Goal: Transaction & Acquisition: Purchase product/service

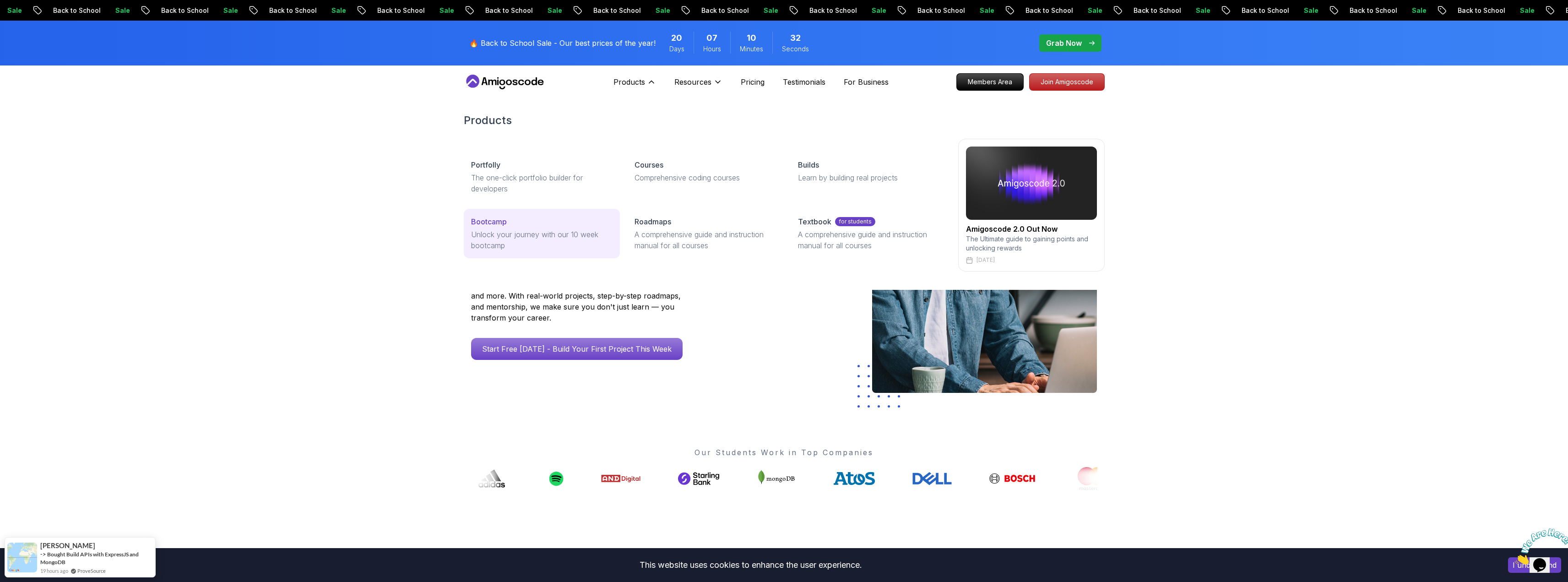
click at [540, 230] on p "Unlock your journey with our 10 week bootcamp" at bounding box center [542, 240] width 141 height 22
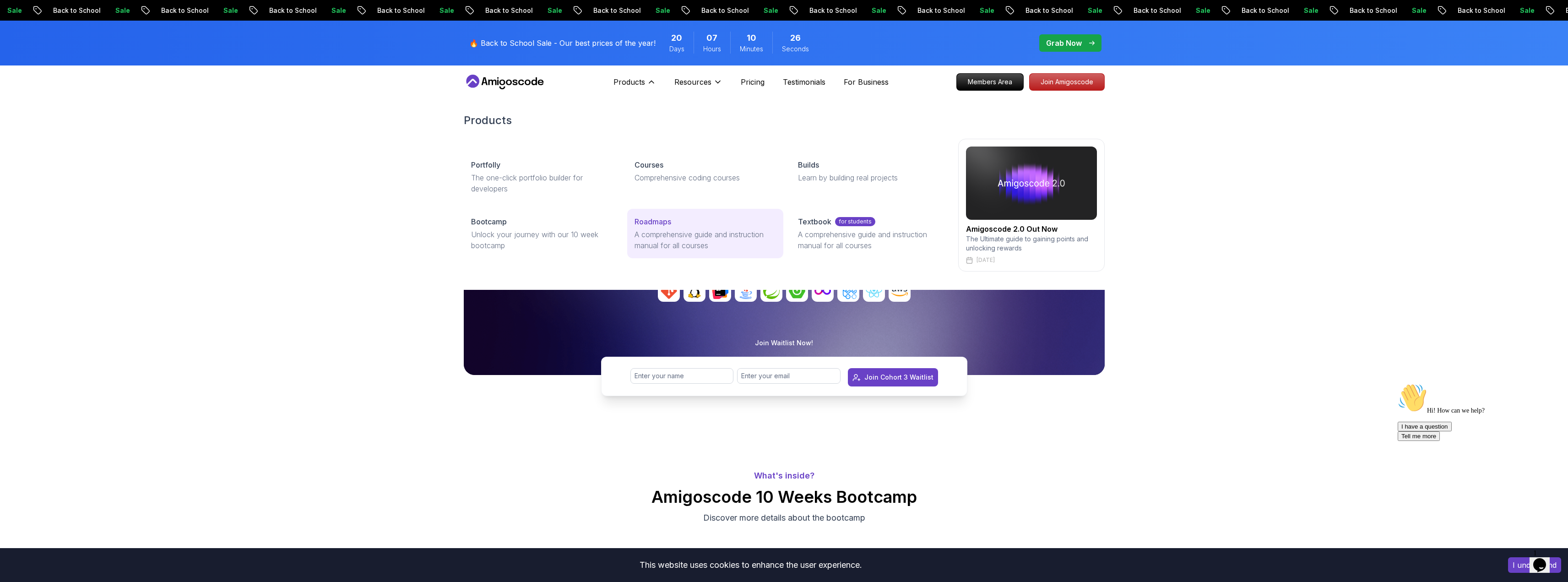
click at [666, 228] on link "Roadmaps A comprehensive guide and instruction manual for all courses" at bounding box center [705, 233] width 156 height 50
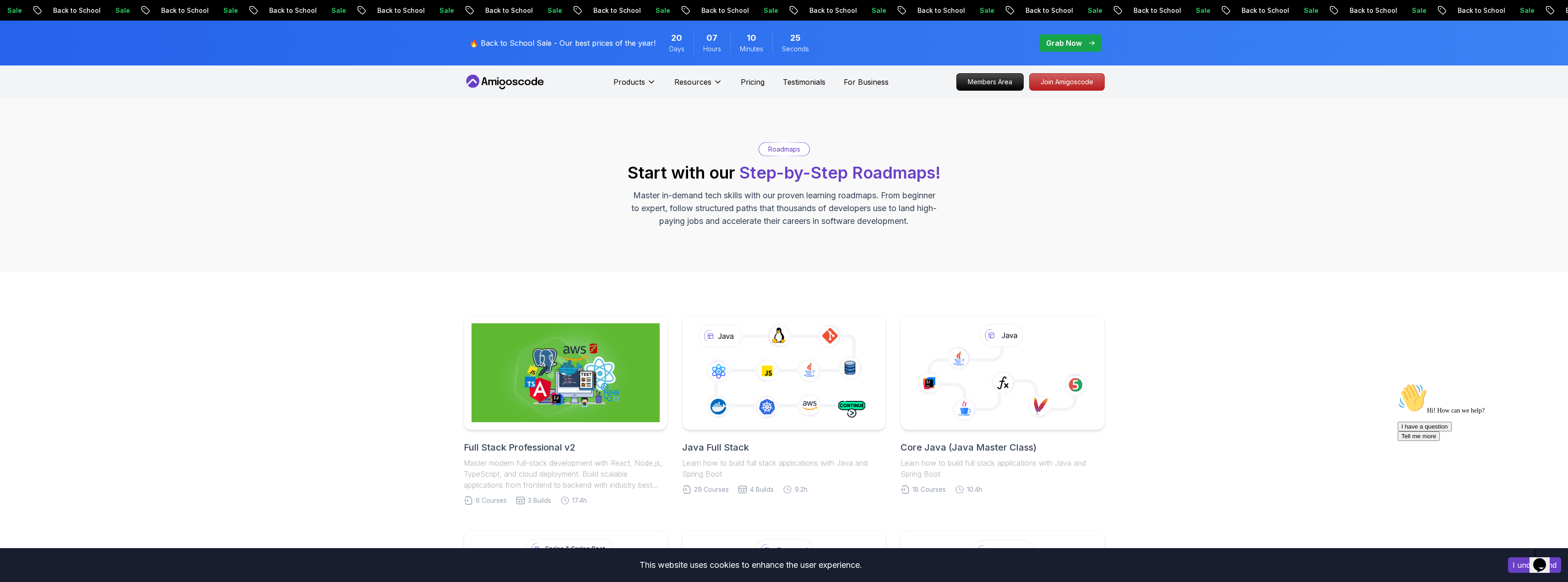
click at [640, 76] on div "Products" at bounding box center [634, 82] width 42 height 19
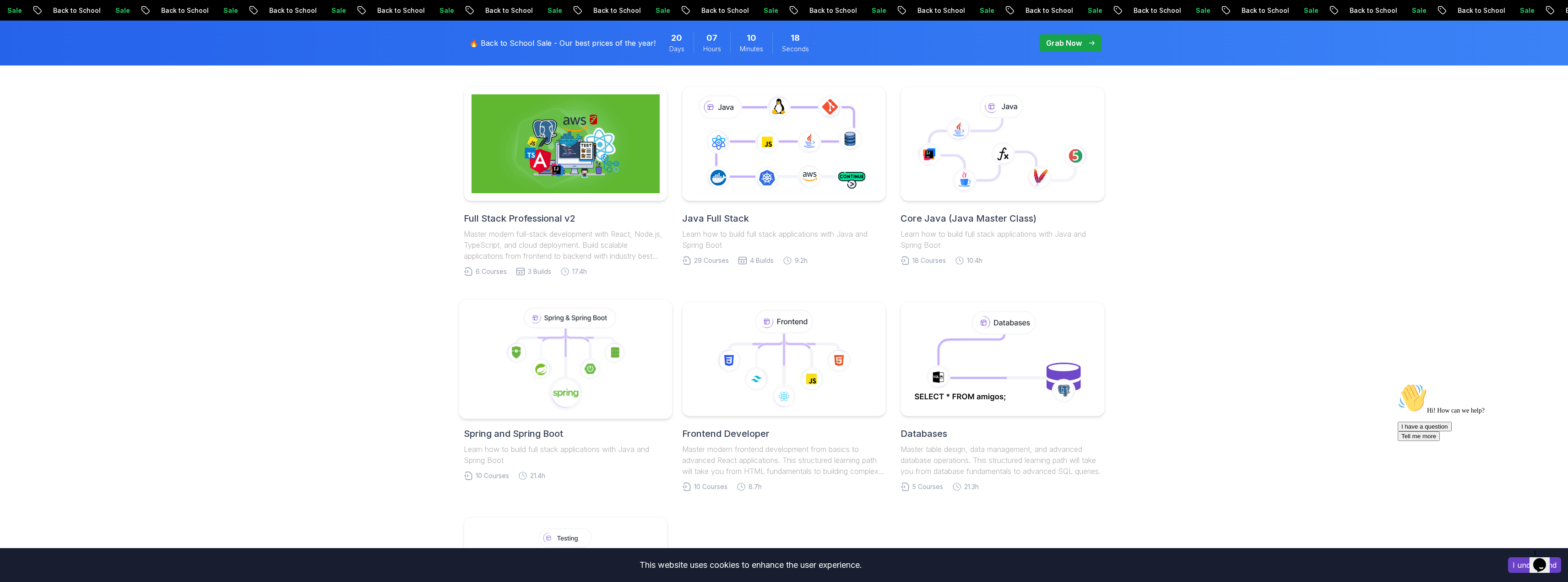
click at [578, 357] on icon at bounding box center [565, 359] width 198 height 104
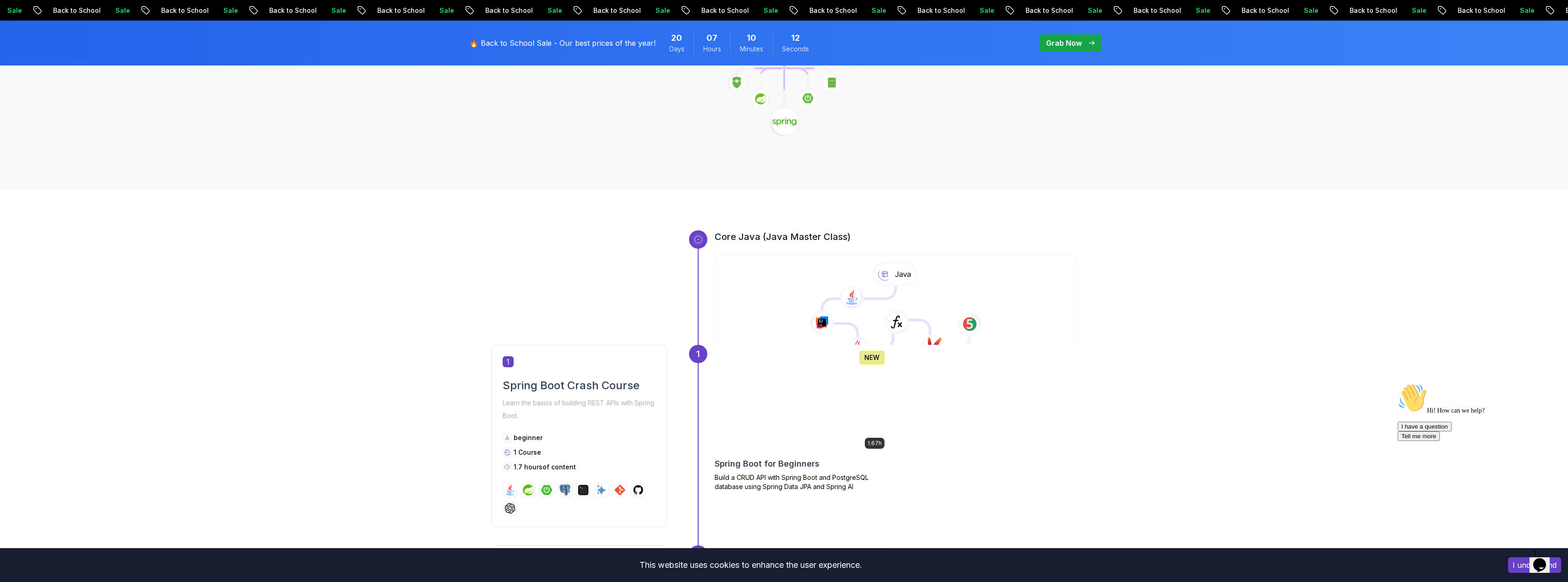
scroll to position [275, 0]
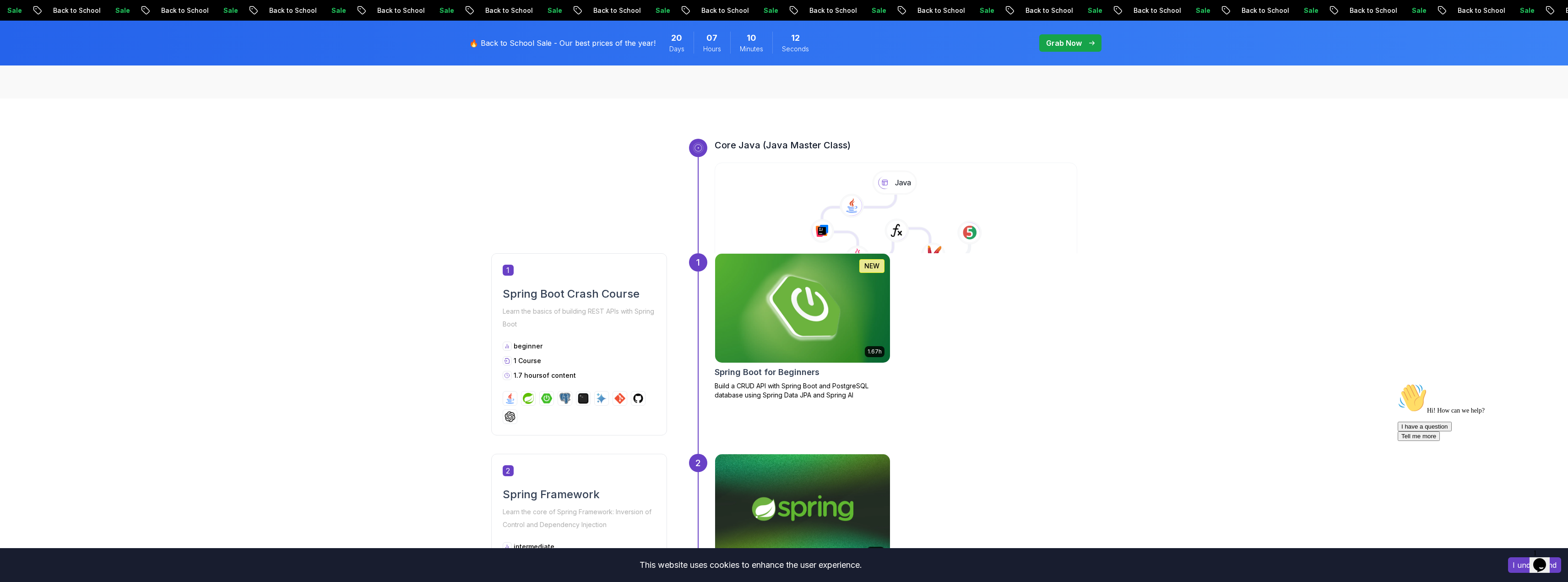
click at [804, 315] on img at bounding box center [803, 309] width 184 height 115
drag, startPoint x: 565, startPoint y: 296, endPoint x: 649, endPoint y: 342, distance: 95.8
click at [554, 374] on div "1 Spring Boot Crash Course Learn the basics of building REST APIs with Spring B…" at bounding box center [579, 344] width 176 height 182
click at [654, 339] on div "1 Spring Boot Crash Course Learn the basics of building REST APIs with Spring B…" at bounding box center [579, 344] width 176 height 182
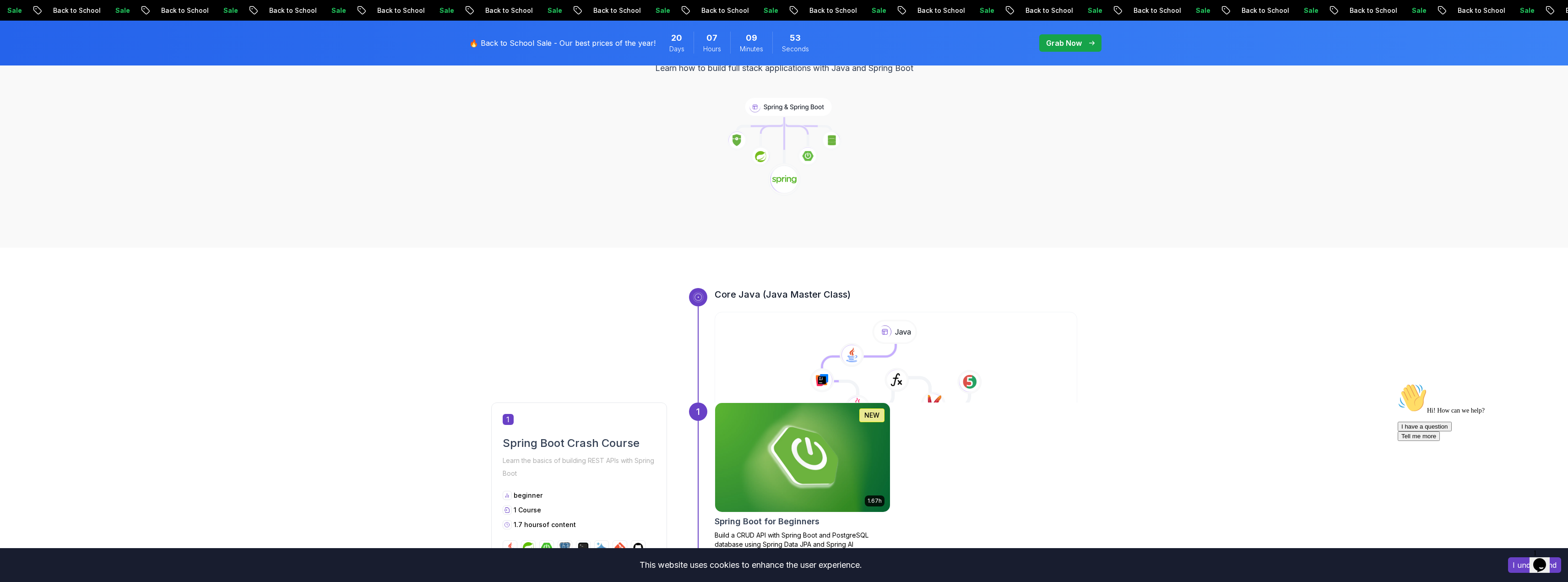
scroll to position [0, 0]
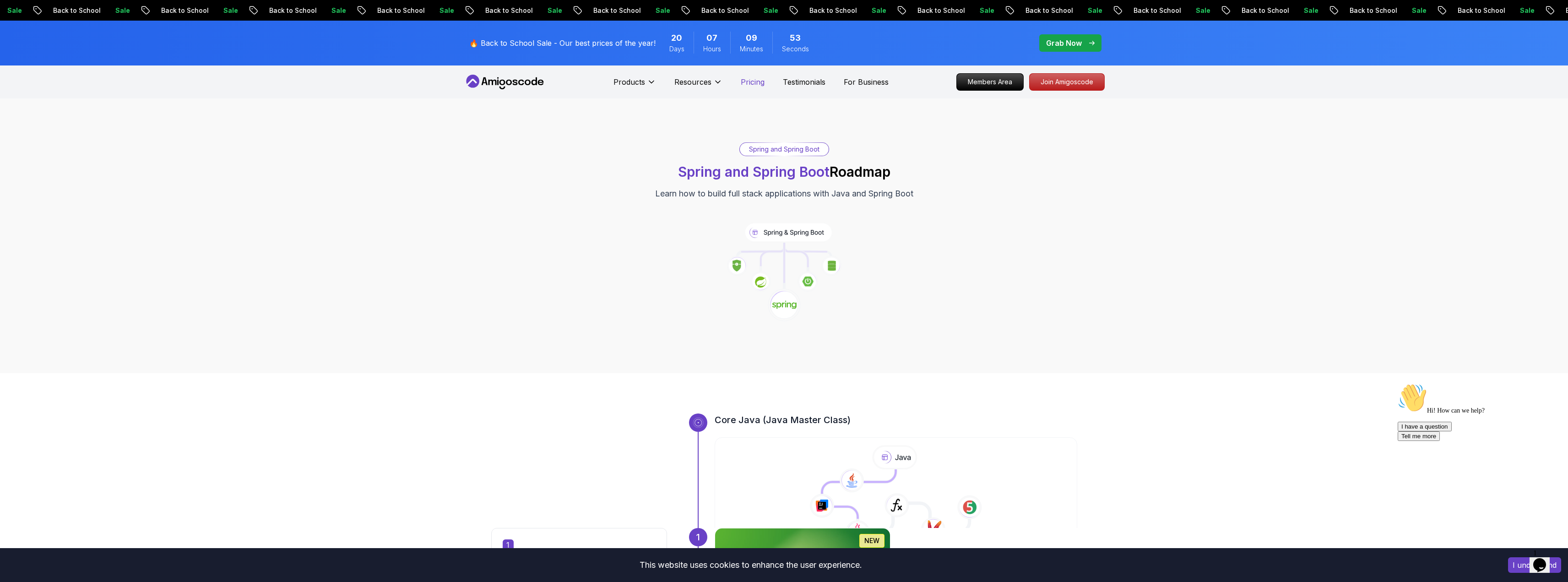
click at [751, 79] on p "Pricing" at bounding box center [752, 82] width 24 height 11
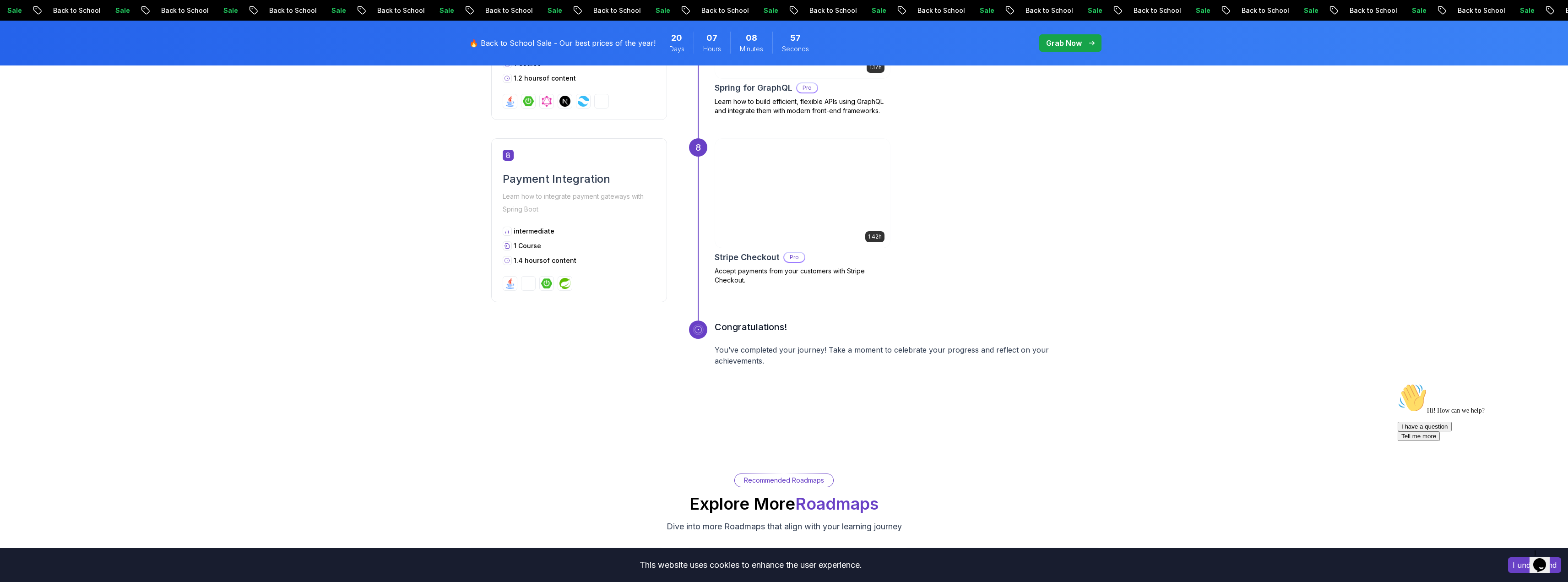
scroll to position [1649, 0]
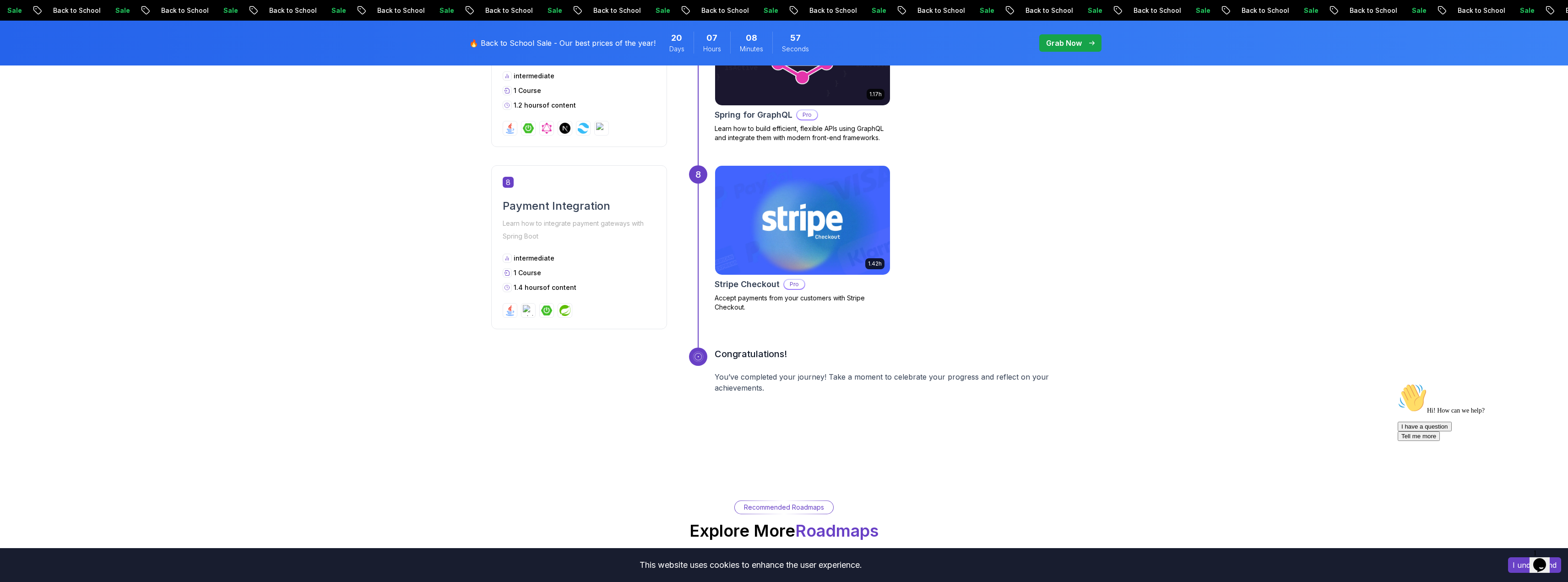
click at [757, 301] on p "Accept payments from your customers with Stripe Checkout." at bounding box center [802, 303] width 176 height 19
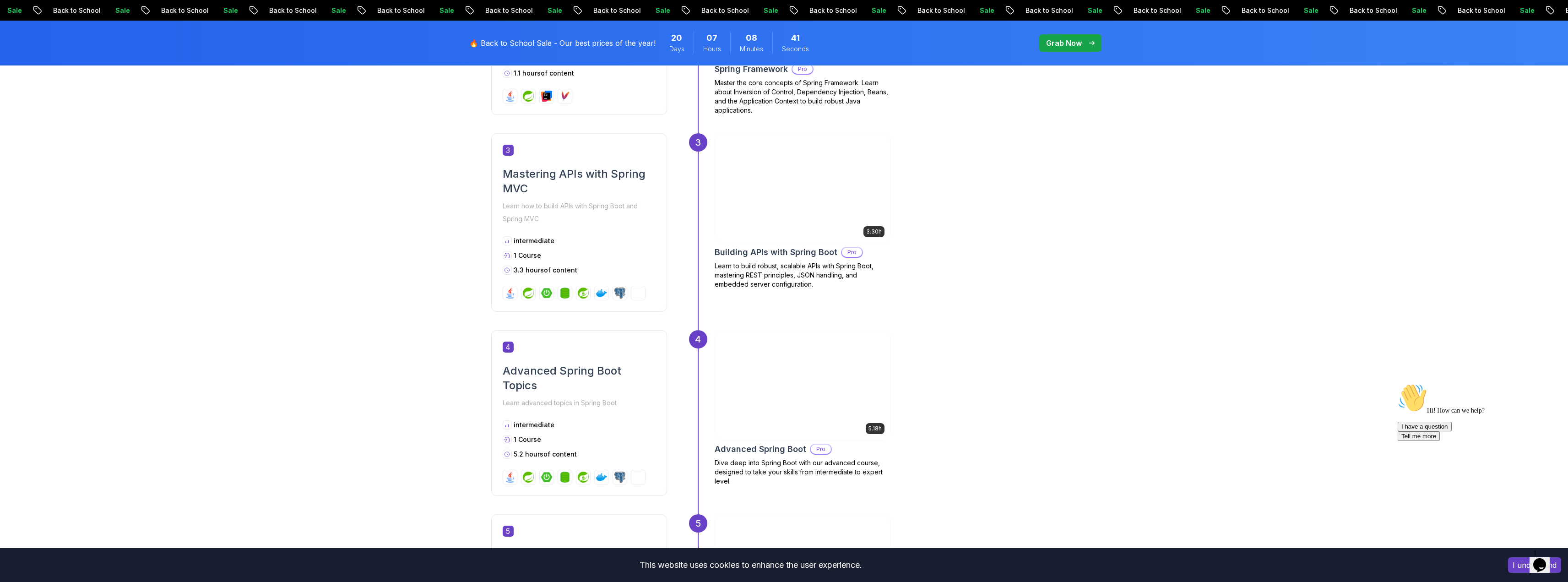
scroll to position [412, 0]
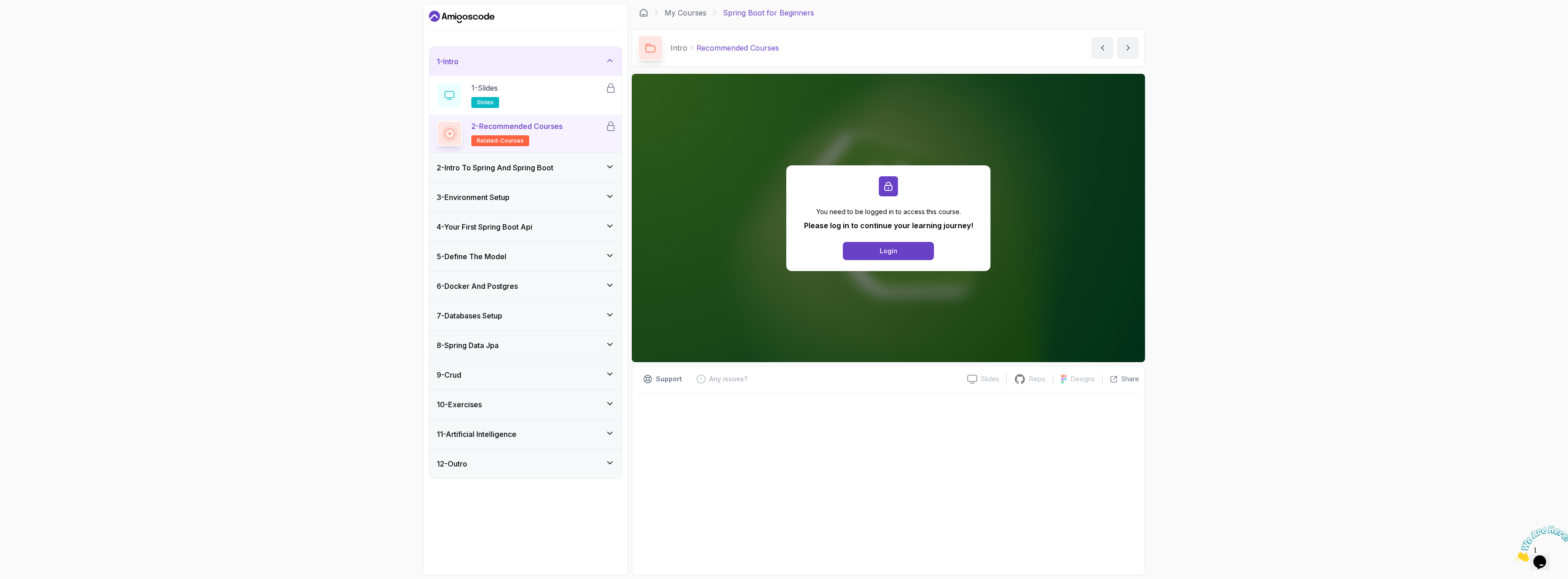
click at [758, 16] on p "Spring Boot for Beginners" at bounding box center [768, 12] width 91 height 11
click at [678, 15] on link "My Courses" at bounding box center [685, 12] width 42 height 11
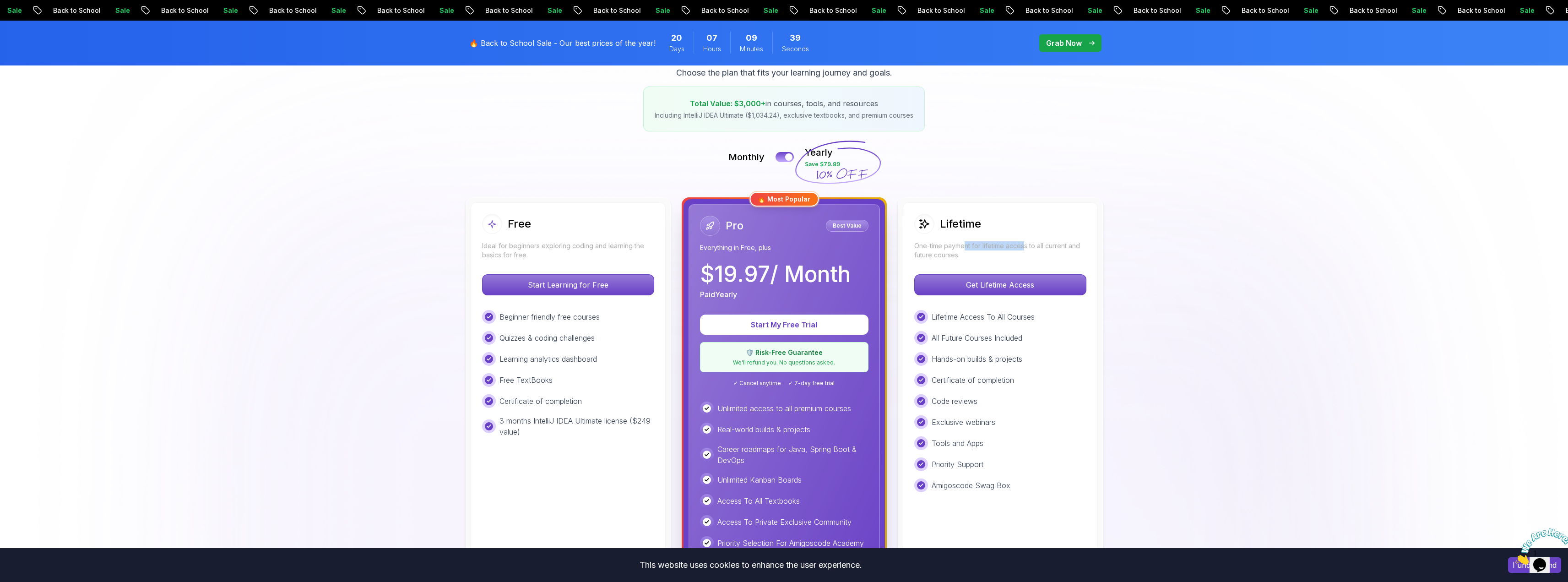
drag, startPoint x: 965, startPoint y: 244, endPoint x: 1026, endPoint y: 245, distance: 61.0
click at [1026, 245] on p "One-time payment for lifetime access to all current and future courses." at bounding box center [1001, 250] width 172 height 19
click at [1028, 258] on p "One-time payment for lifetime access to all current and future courses." at bounding box center [1001, 250] width 172 height 19
click at [1024, 279] on p "Get Lifetime Access" at bounding box center [1000, 285] width 163 height 19
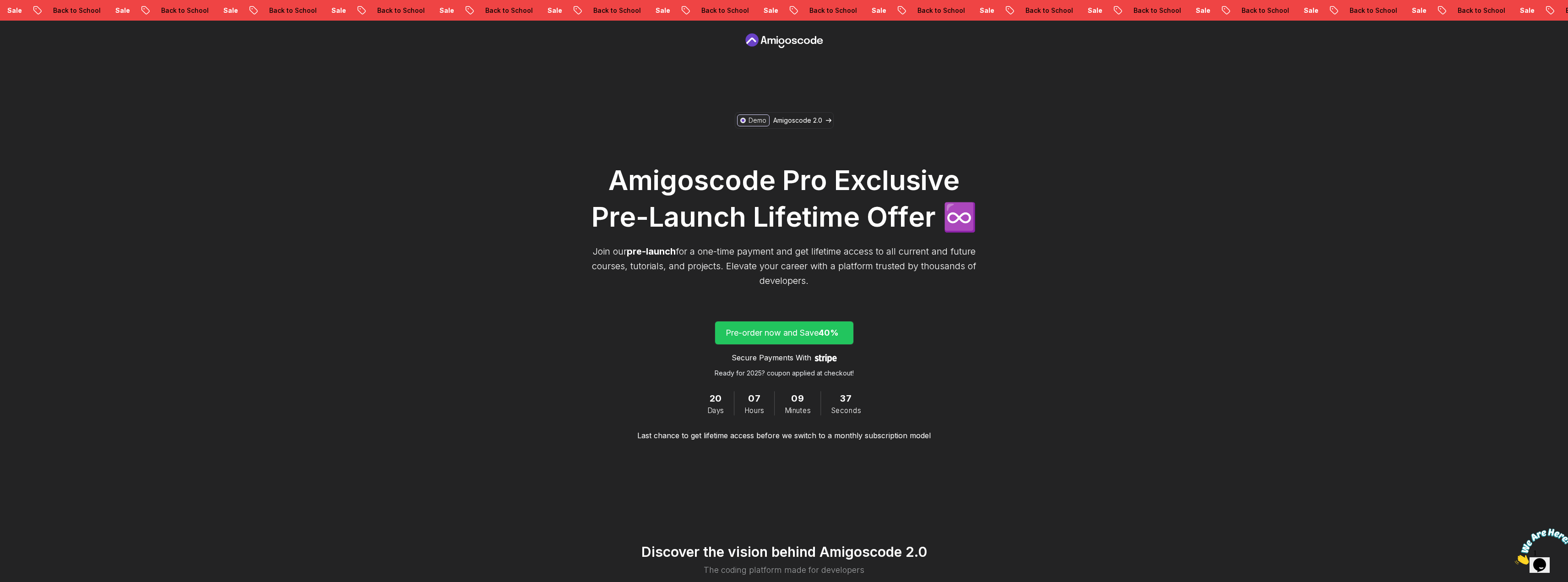
click at [810, 337] on p "Pre-order now and Save 40%" at bounding box center [784, 333] width 117 height 13
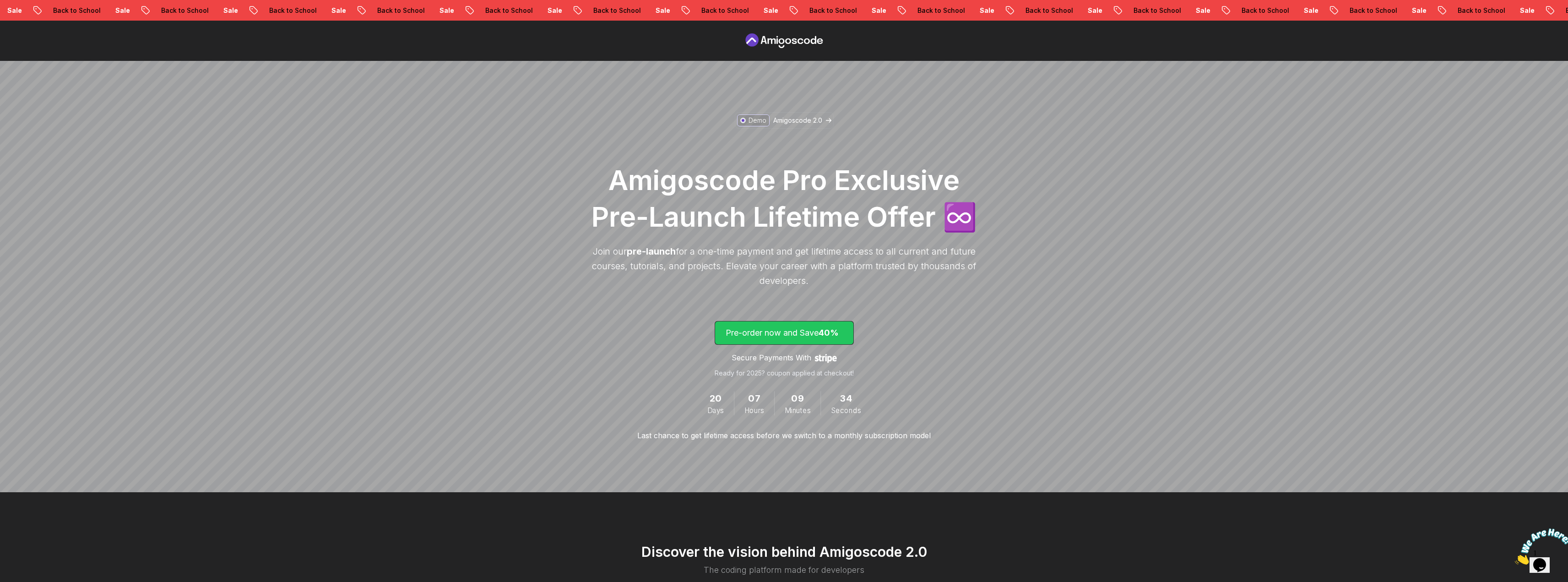
click at [813, 329] on p "Pre-order now and Save 40%" at bounding box center [784, 333] width 117 height 13
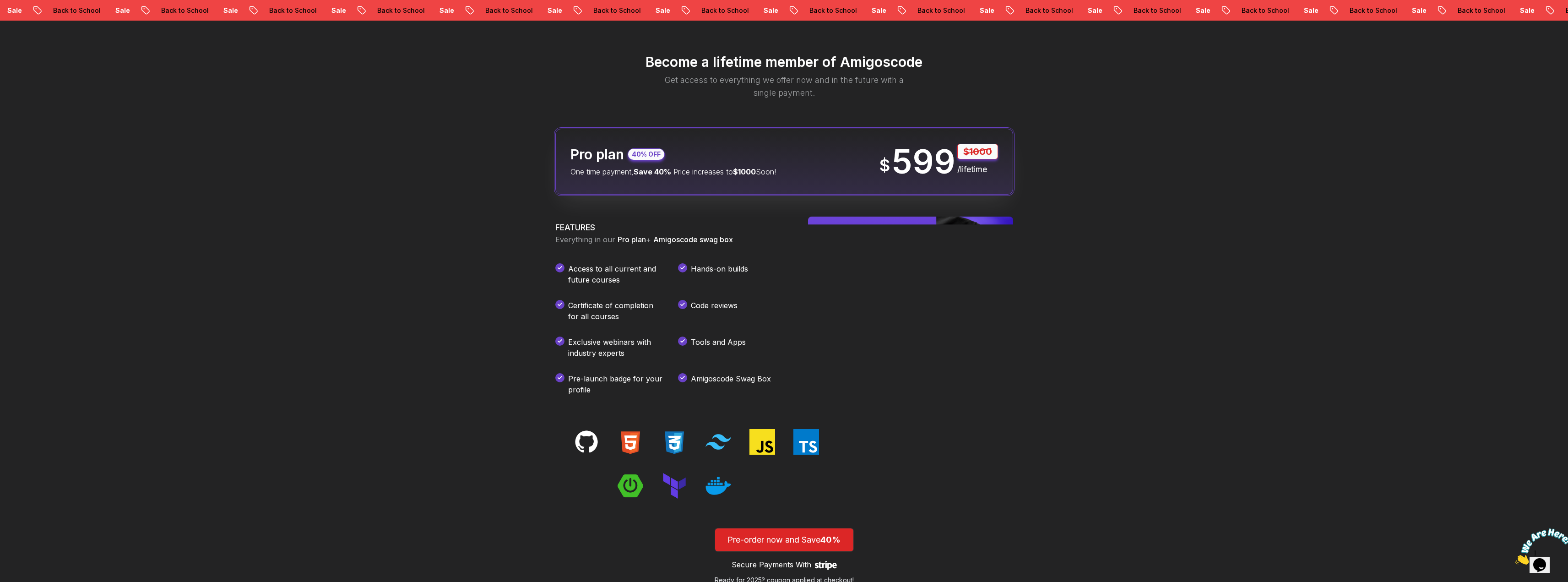
scroll to position [1079, 0]
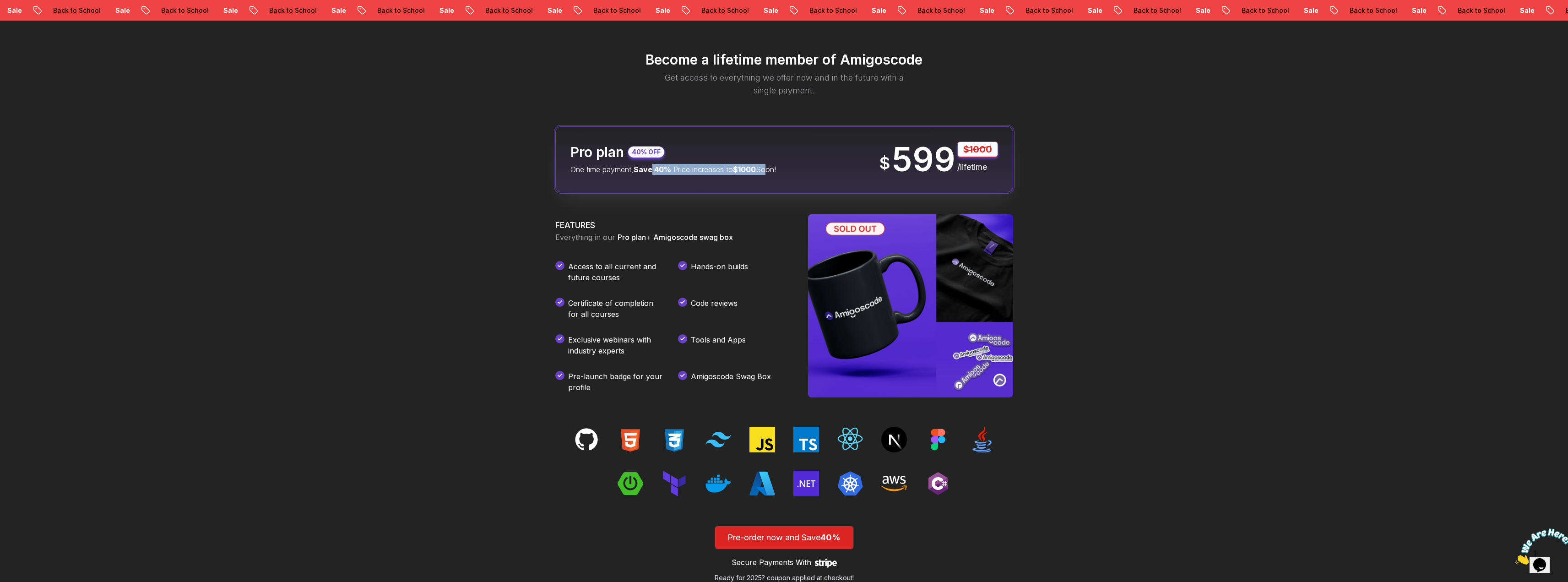
drag, startPoint x: 658, startPoint y: 175, endPoint x: 776, endPoint y: 166, distance: 118.3
click at [775, 166] on div "Pro plan 40% OFF One time payment, Save 40% Price increases to $1000 Soon! $ 59…" at bounding box center [784, 159] width 458 height 66
click at [792, 166] on div "Pro plan 40% OFF One time payment, Save 40% Price increases to $1000 Soon! $ 59…" at bounding box center [784, 159] width 458 height 66
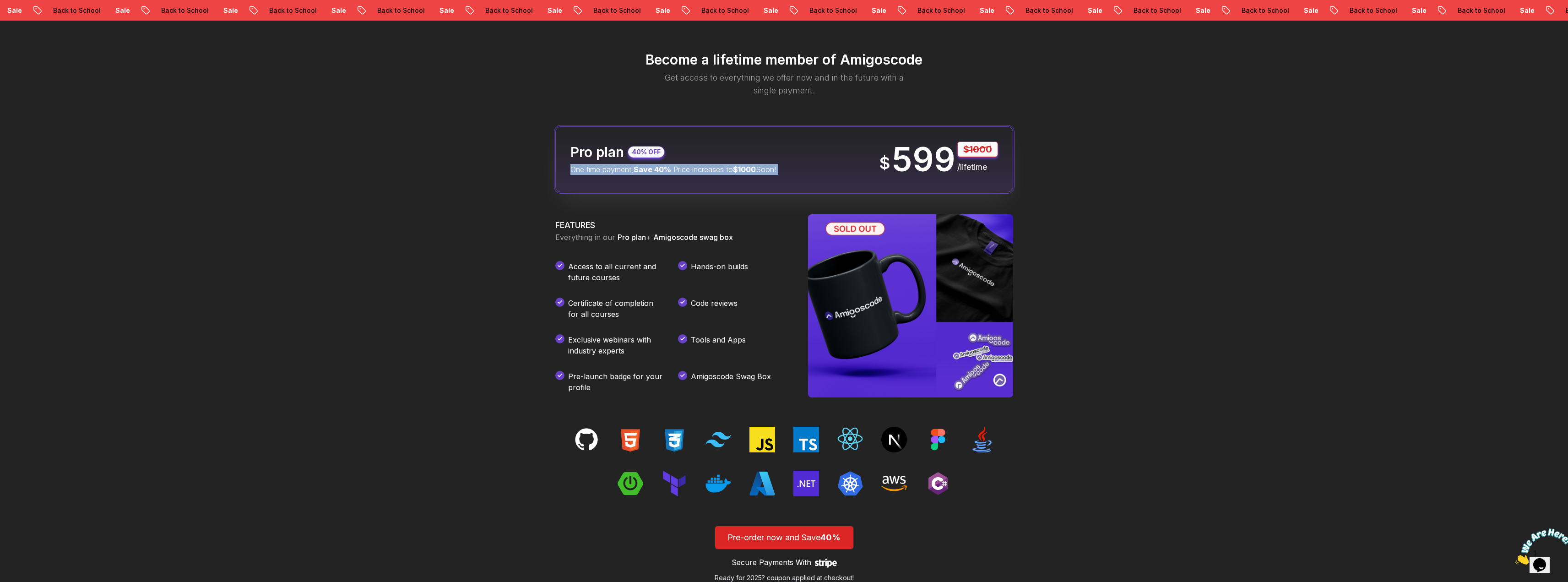
click at [792, 166] on div "Pro plan 40% OFF One time payment, Save 40% Price increases to $1000 Soon! $ 59…" at bounding box center [784, 159] width 458 height 66
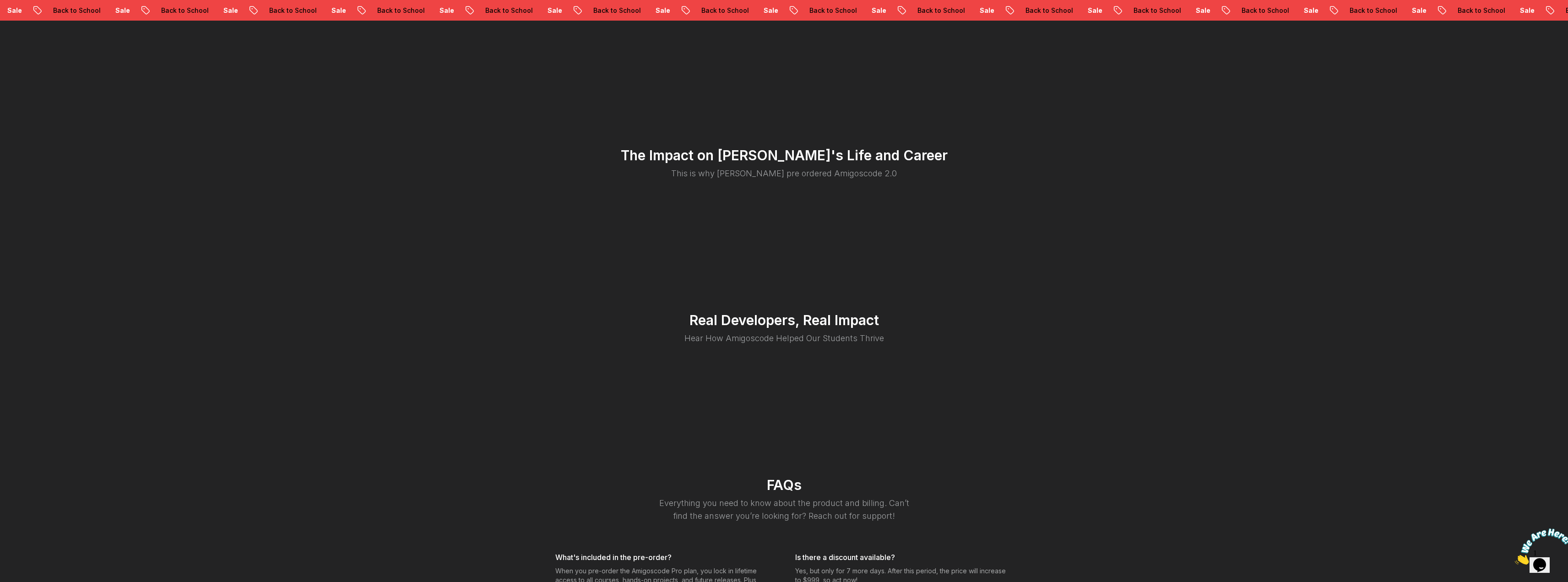
scroll to position [1765, 0]
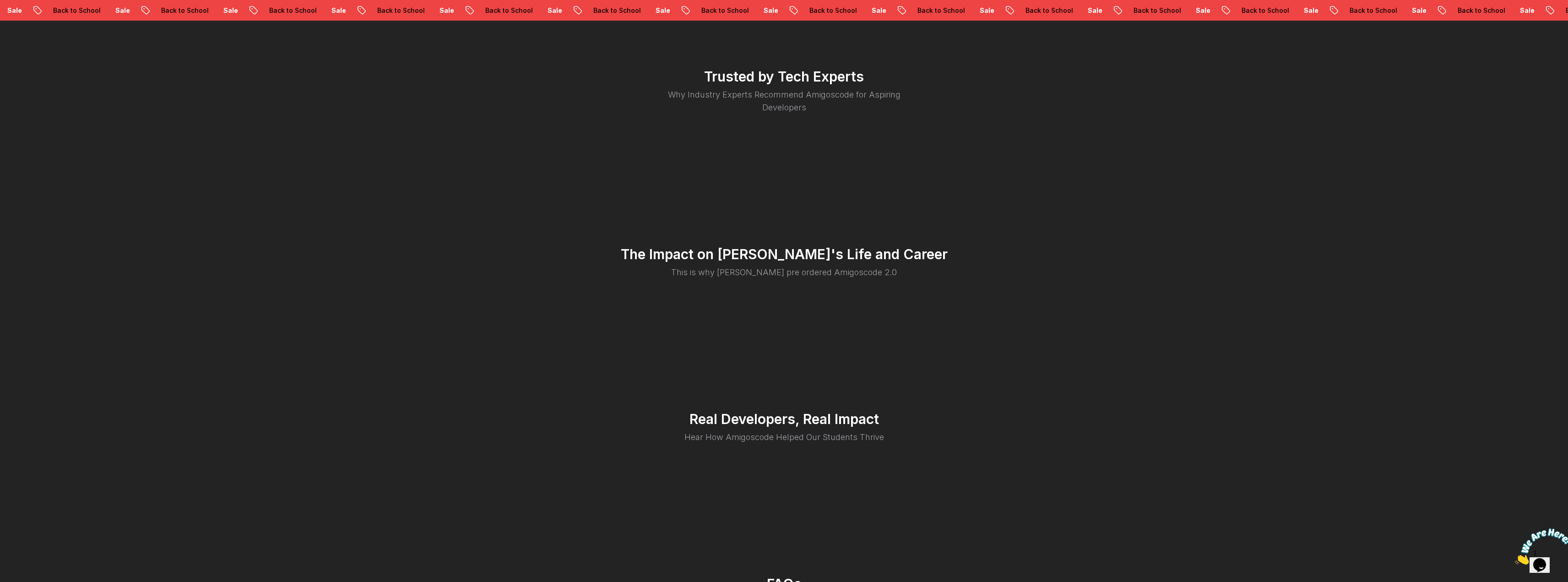
scroll to position [327, 0]
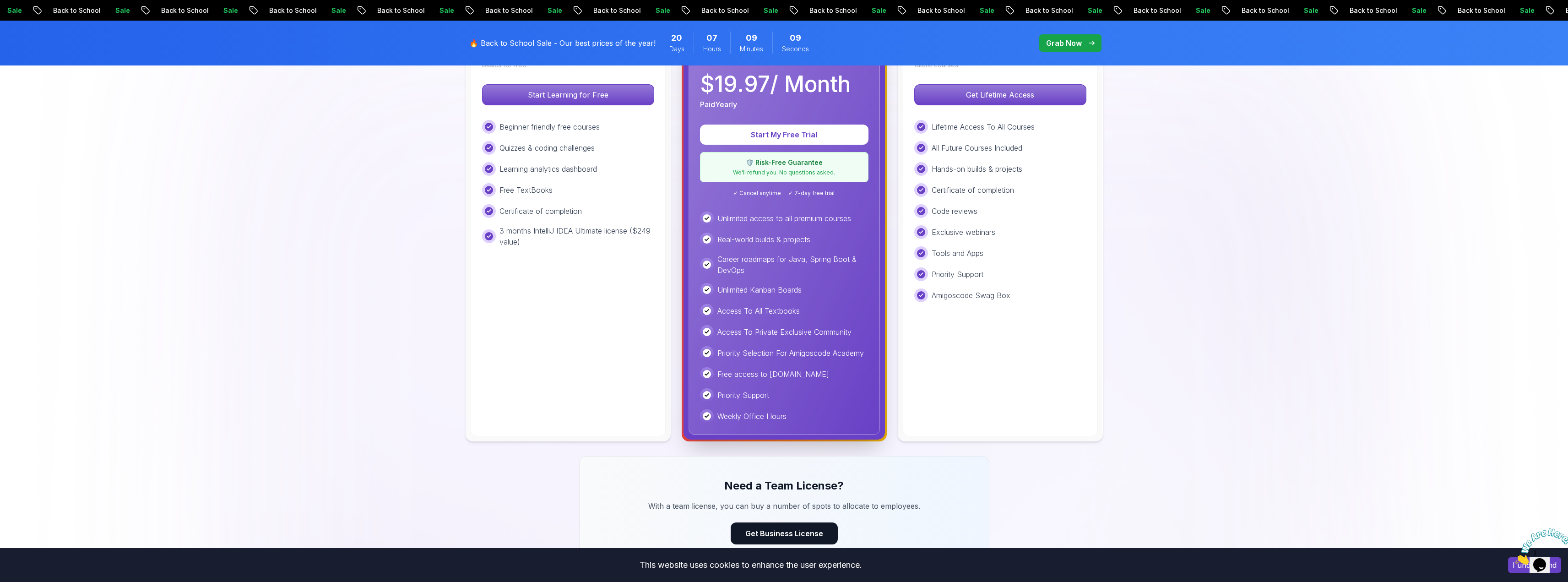
scroll to position [171, 0]
